Goal: Task Accomplishment & Management: Manage account settings

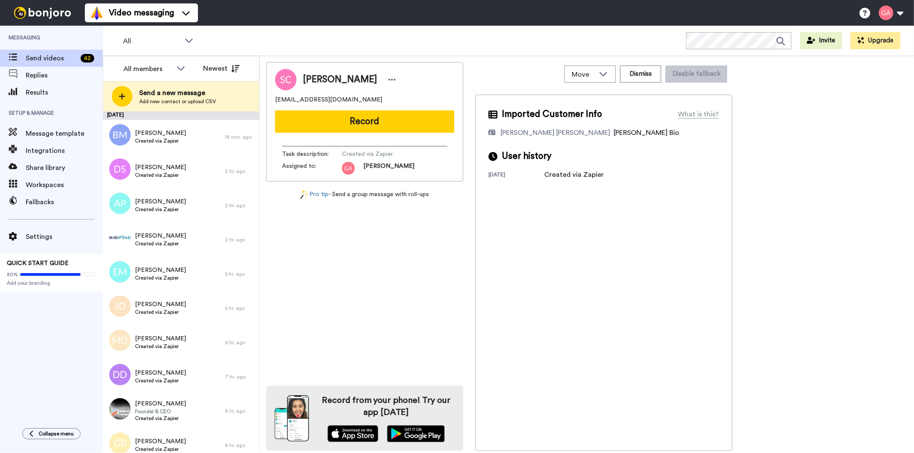
drag, startPoint x: 0, startPoint y: 0, endPoint x: 0, endPoint y: 348, distance: 347.6
click at [0, 348] on div "Messaging Send videos 42 Replies Results Setup & Manage Message template Integr…" at bounding box center [51, 223] width 103 height 394
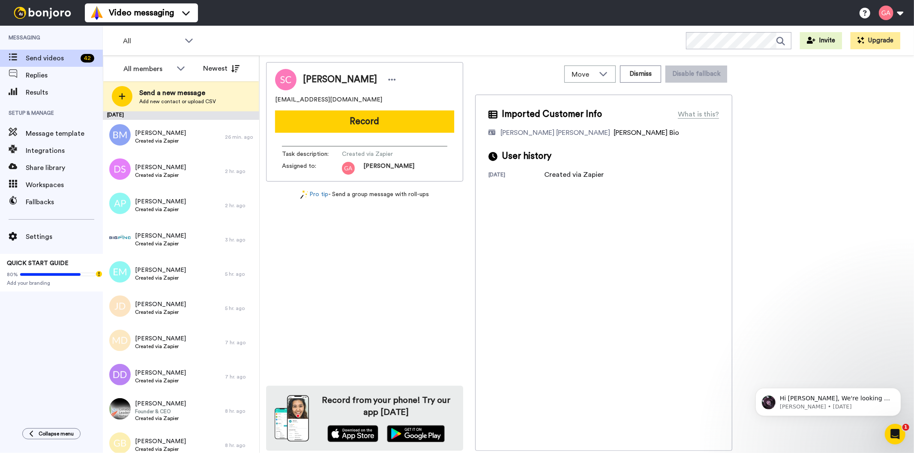
click at [633, 285] on div "Imported Customer Info What is this? [PERSON_NAME] [PERSON_NAME] Bonjoro Assign…" at bounding box center [603, 273] width 257 height 357
drag, startPoint x: 865, startPoint y: 142, endPoint x: 913, endPoint y: 146, distance: 48.6
click at [889, 144] on div "[PERSON_NAME] [EMAIL_ADDRESS][DOMAIN_NAME] Record Task description : Created vi…" at bounding box center [587, 256] width 642 height 389
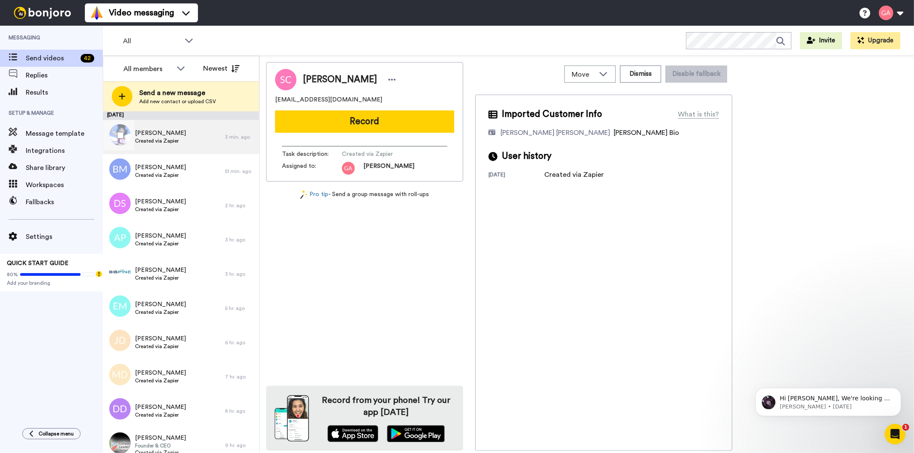
click at [187, 144] on div "[PERSON_NAME] Created via Zapier" at bounding box center [164, 137] width 122 height 34
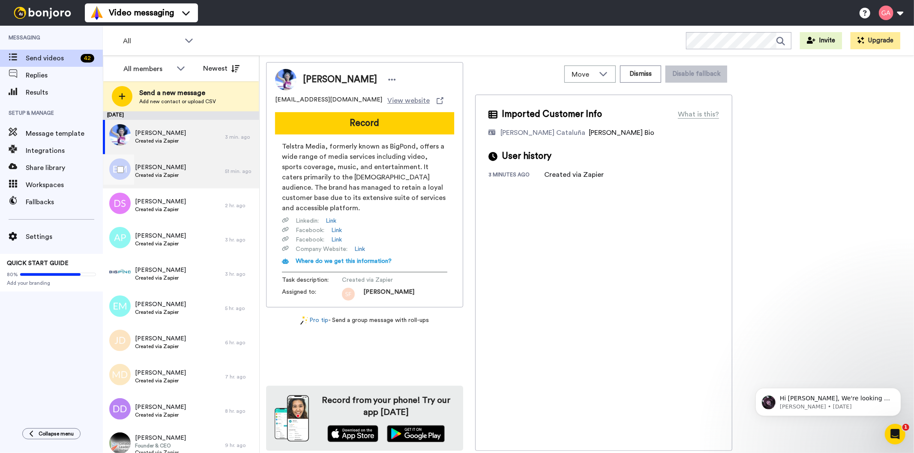
click at [186, 168] on div "[PERSON_NAME] Created via Zapier" at bounding box center [164, 171] width 122 height 34
